Goal: Check status: Check status

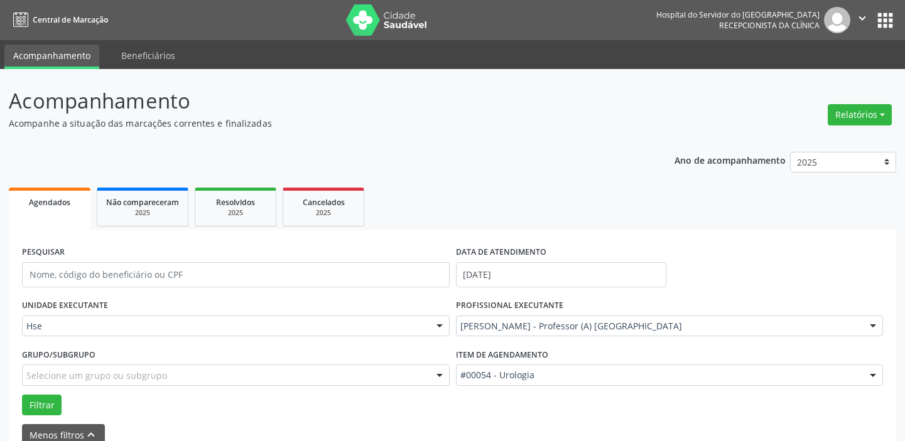
scroll to position [65, 0]
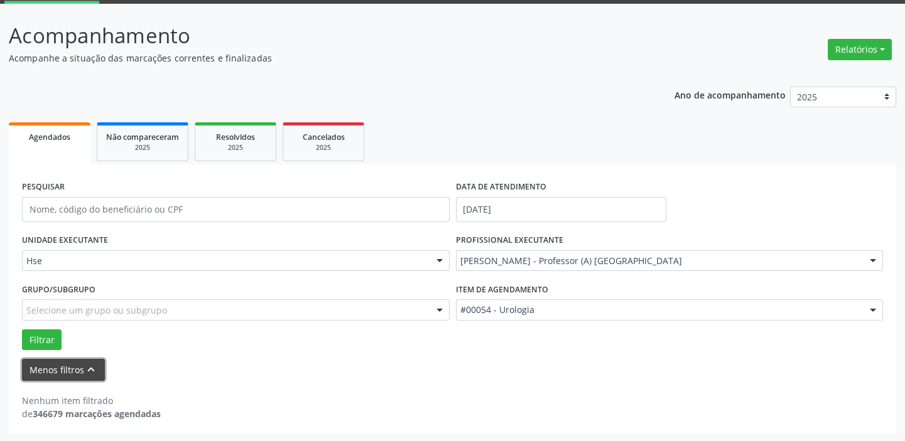
click at [79, 367] on button "Menos filtros keyboard_arrow_up" at bounding box center [63, 370] width 83 height 22
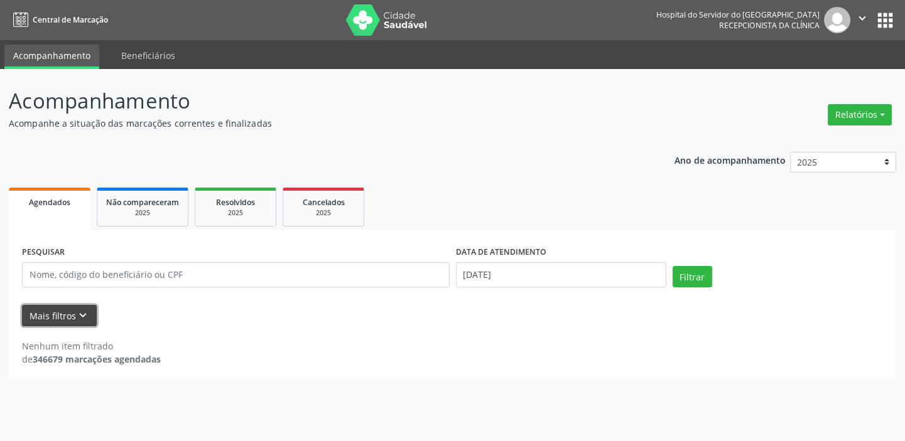
scroll to position [0, 0]
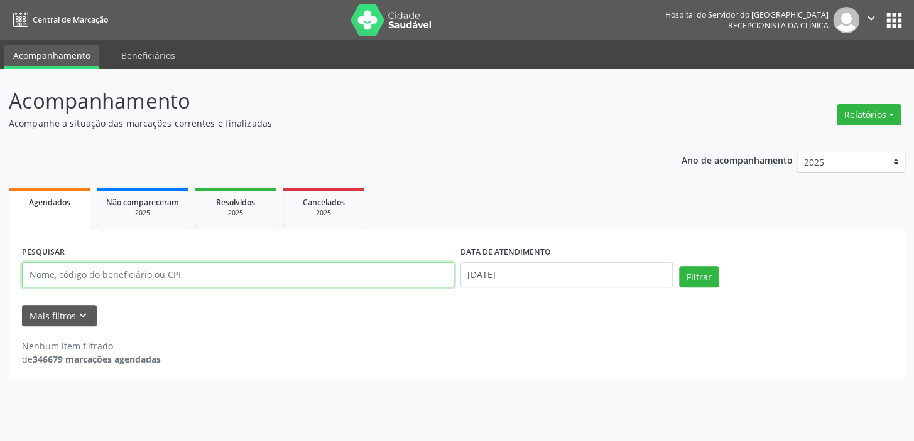
click at [191, 276] on input "text" at bounding box center [238, 274] width 432 height 25
type input "021.659024-87"
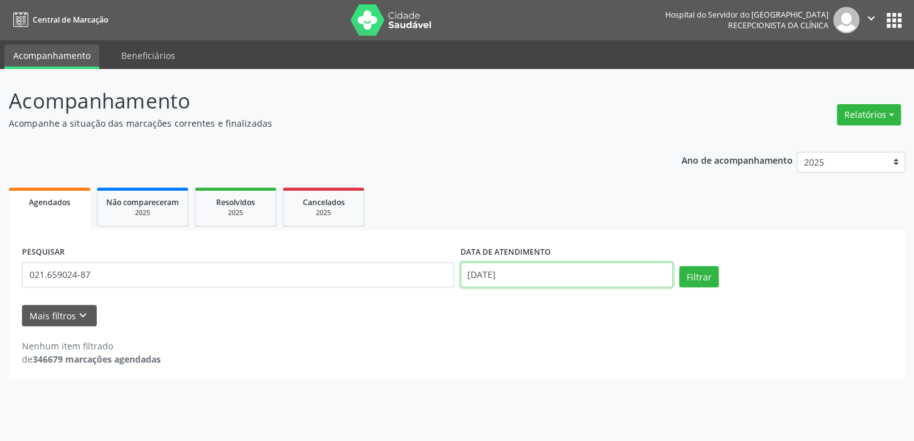
click at [549, 278] on input "[DATE]" at bounding box center [566, 274] width 213 height 25
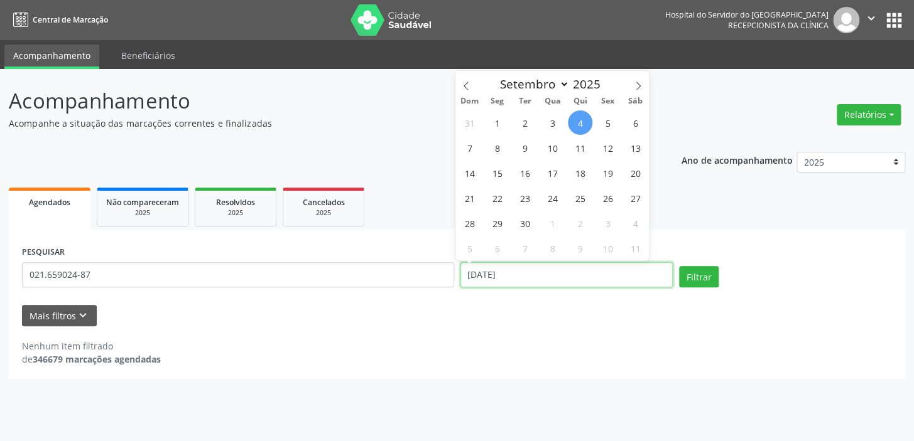
click at [521, 272] on input "[DATE]" at bounding box center [566, 274] width 213 height 25
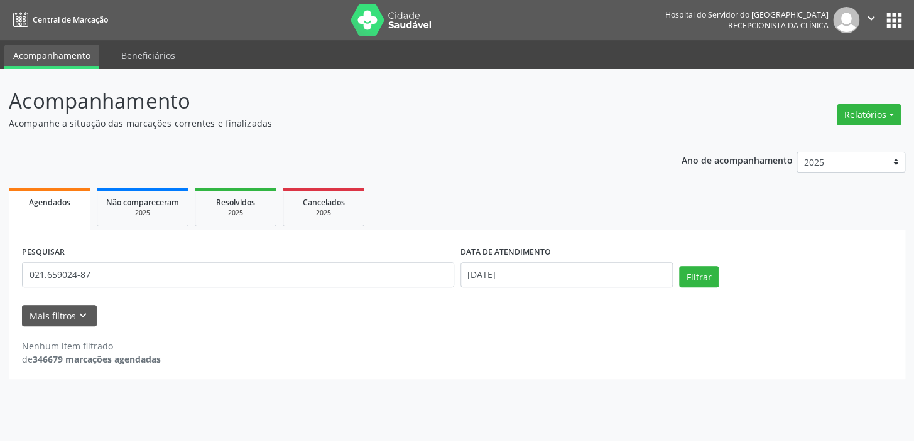
drag, startPoint x: 456, startPoint y: 272, endPoint x: 546, endPoint y: 282, distance: 89.7
click at [546, 282] on div "DATA DE ATENDIMENTO [DATE]" at bounding box center [566, 269] width 219 height 53
click at [546, 282] on input "[DATE]" at bounding box center [566, 274] width 213 height 25
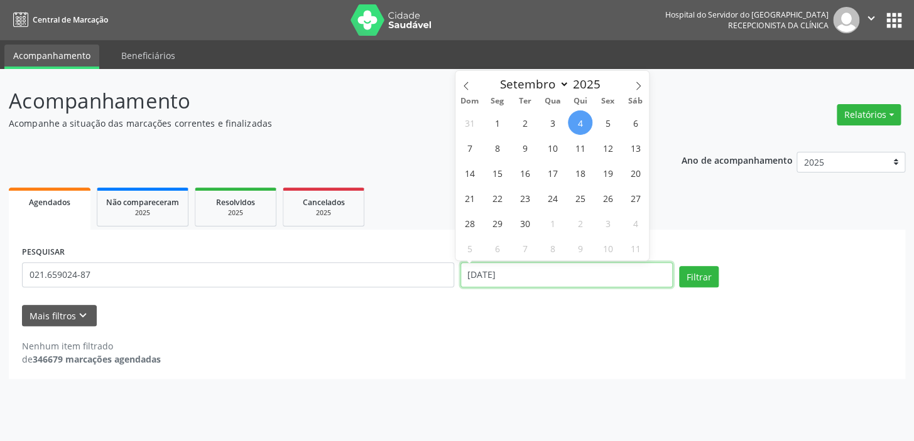
drag, startPoint x: 527, startPoint y: 280, endPoint x: 450, endPoint y: 274, distance: 77.4
click at [450, 274] on div "PESQUISAR 021.659024-87 DATA DE ATENDIMENTO [DATE] Filtrar" at bounding box center [457, 269] width 876 height 53
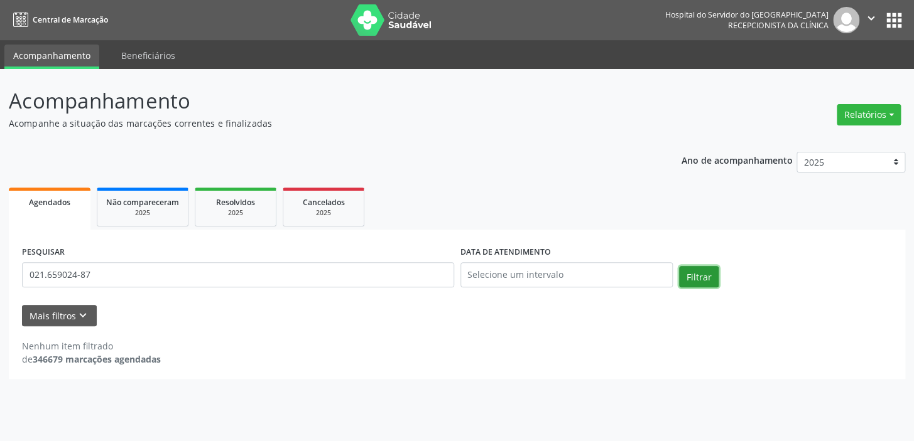
click at [699, 279] on button "Filtrar" at bounding box center [699, 276] width 40 height 21
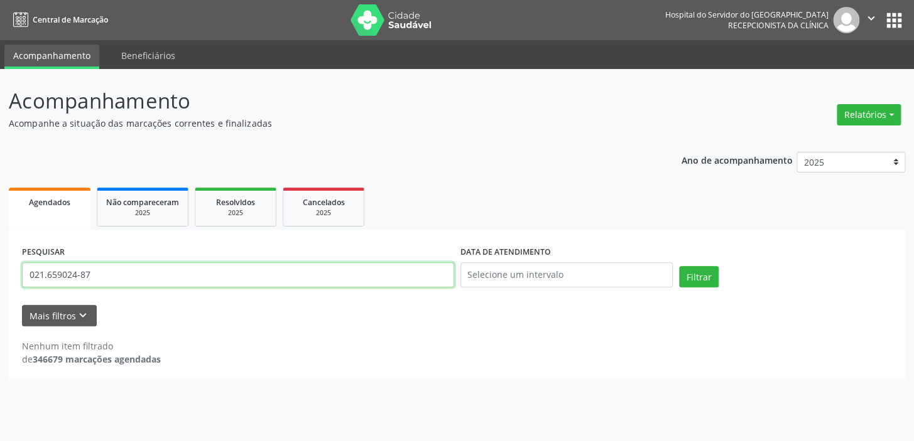
click at [60, 273] on input "021.659024-87" at bounding box center [238, 274] width 432 height 25
type input "021.659.024-87"
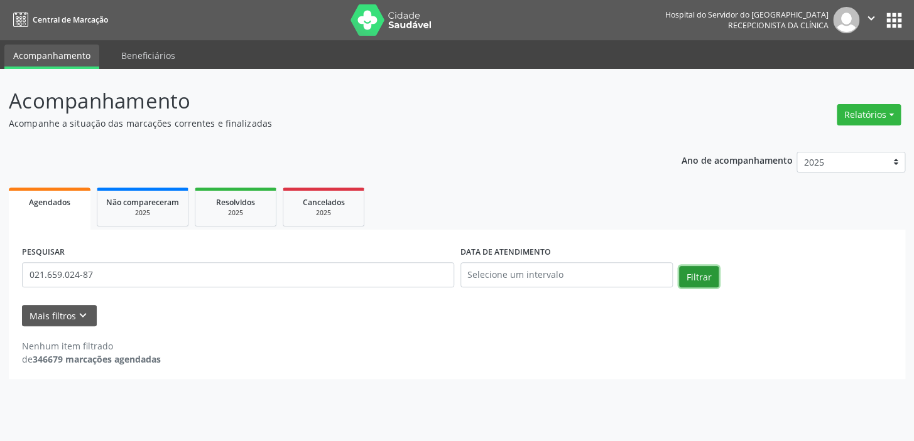
click at [698, 278] on button "Filtrar" at bounding box center [699, 276] width 40 height 21
click at [79, 316] on icon "keyboard_arrow_down" at bounding box center [83, 316] width 14 height 14
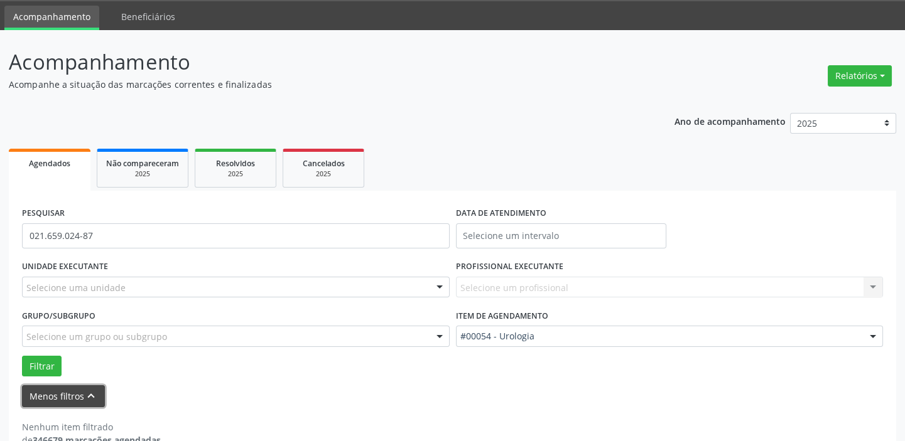
scroll to position [57, 0]
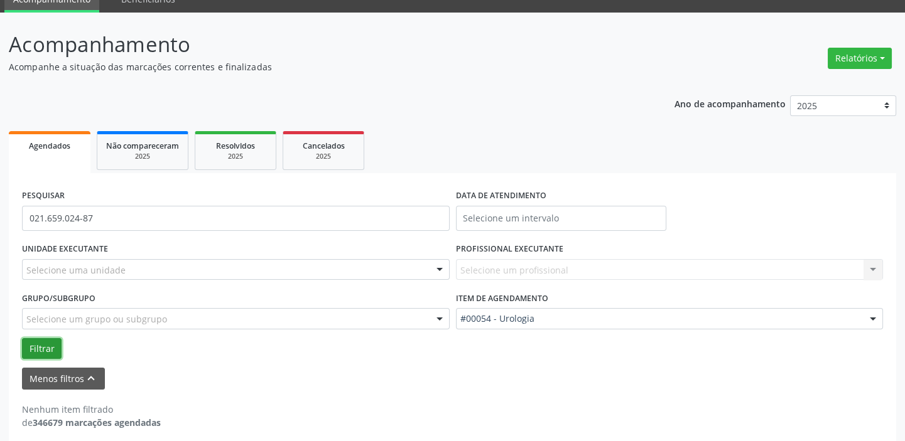
click at [47, 339] on button "Filtrar" at bounding box center [42, 348] width 40 height 21
click at [94, 377] on icon "keyboard_arrow_up" at bounding box center [91, 379] width 14 height 14
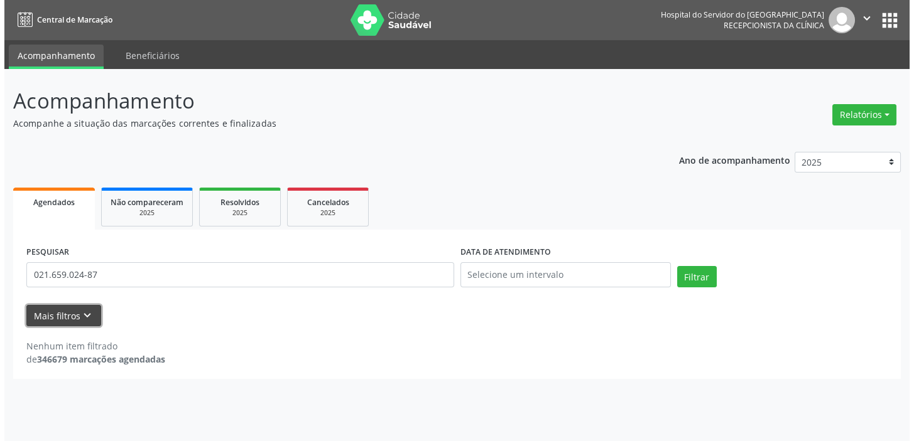
scroll to position [0, 0]
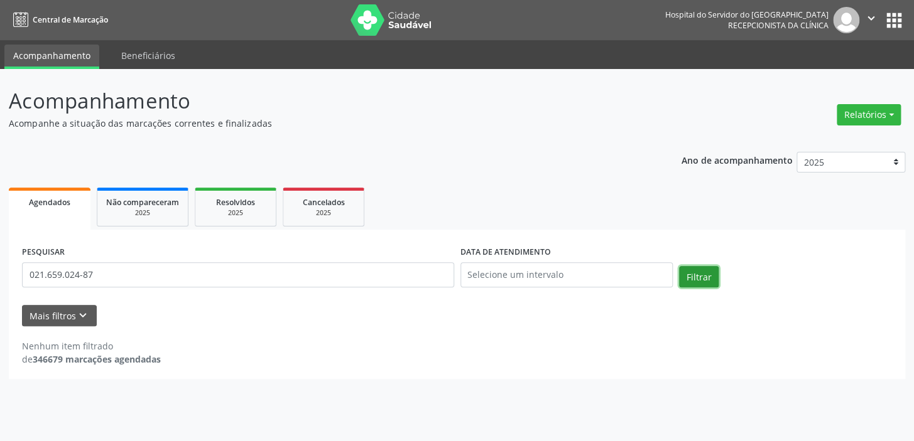
click at [698, 278] on button "Filtrar" at bounding box center [699, 276] width 40 height 21
